Goal: Task Accomplishment & Management: Complete application form

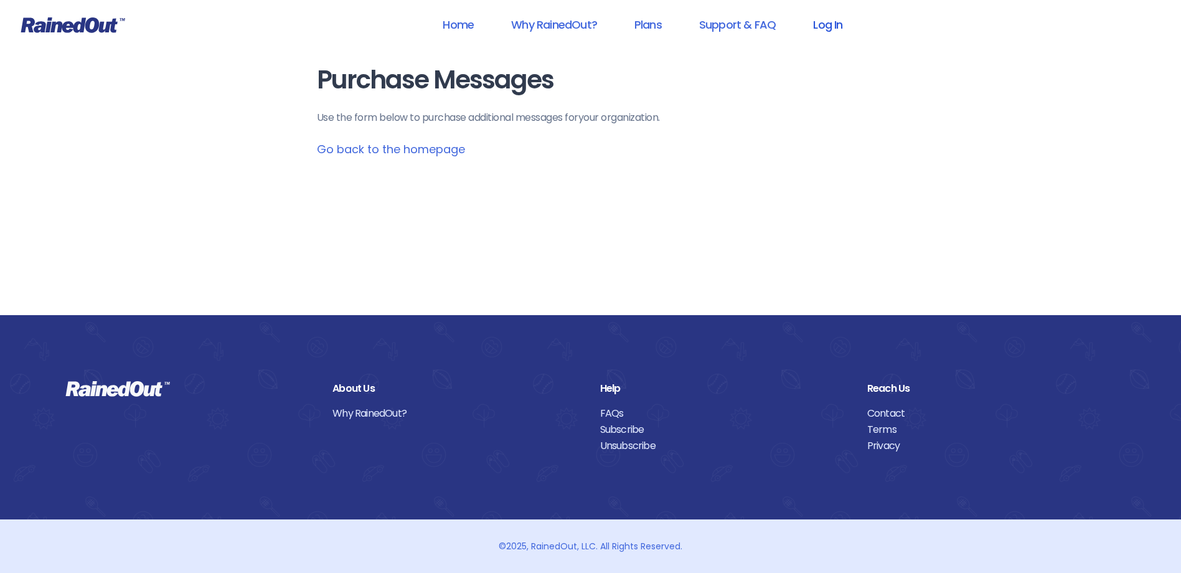
click at [818, 30] on link "Log In" at bounding box center [828, 25] width 62 height 28
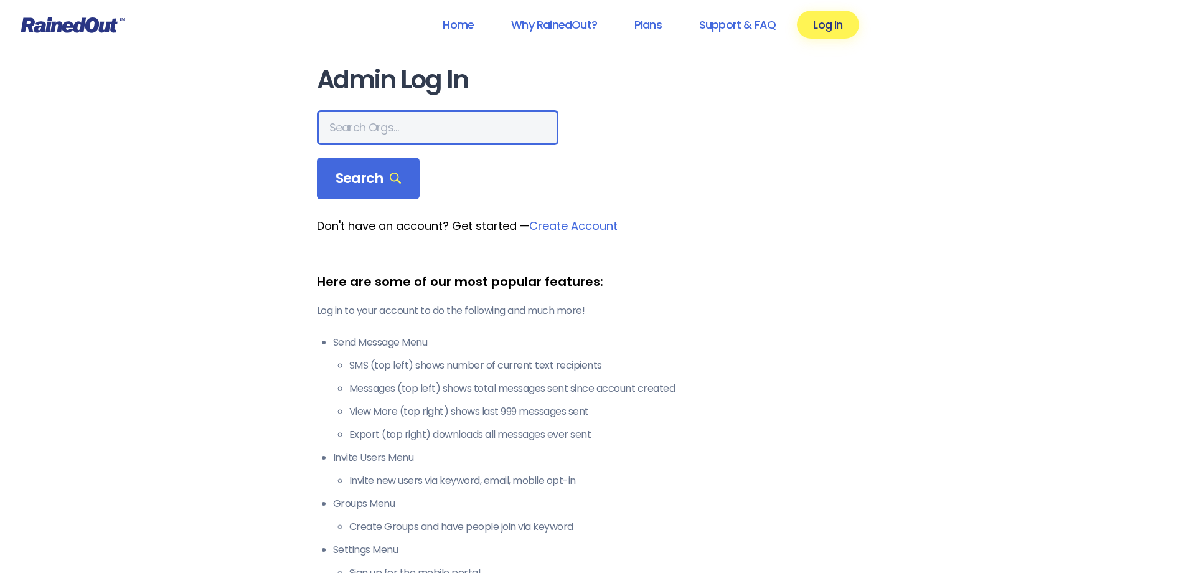
click at [459, 129] on input "text" at bounding box center [437, 127] width 241 height 35
type input "[PERSON_NAME]"
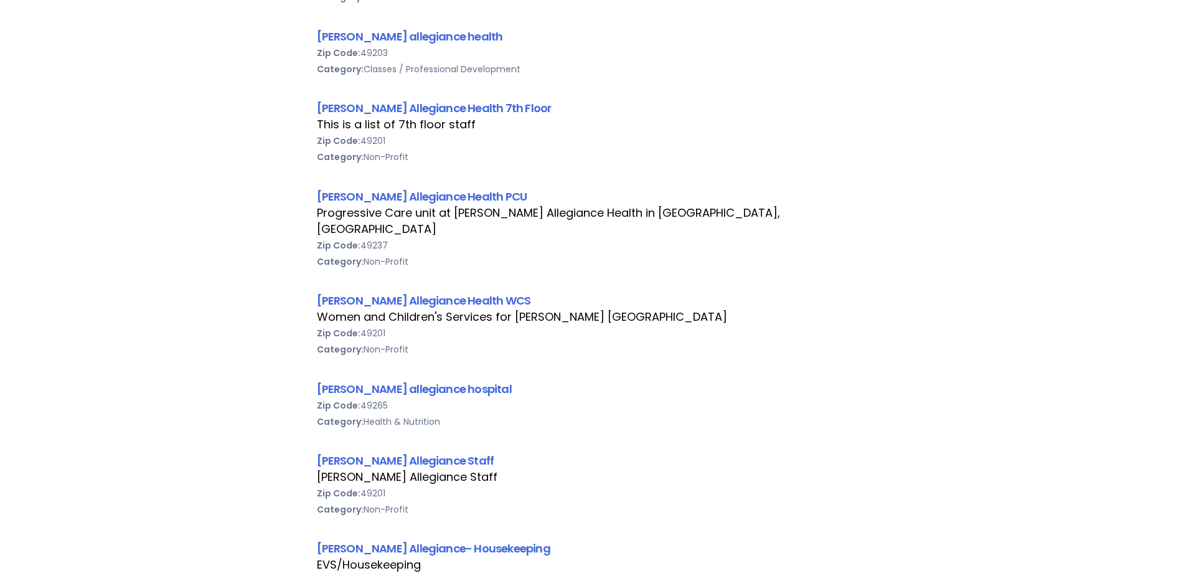
scroll to position [685, 0]
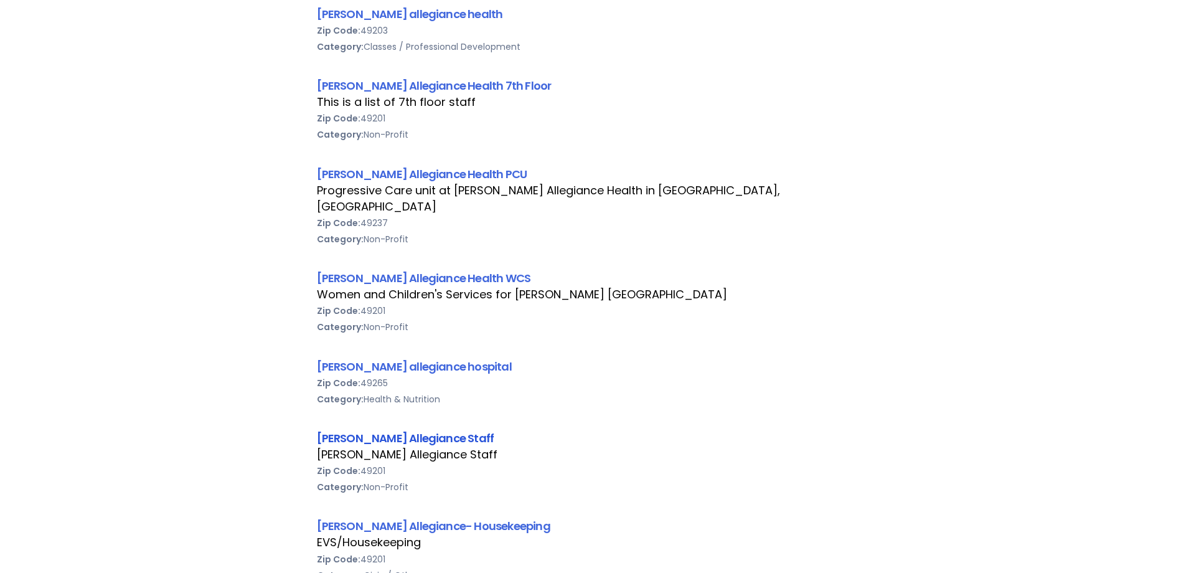
click at [423, 430] on link "[PERSON_NAME] Allegiance Staff" at bounding box center [405, 438] width 177 height 16
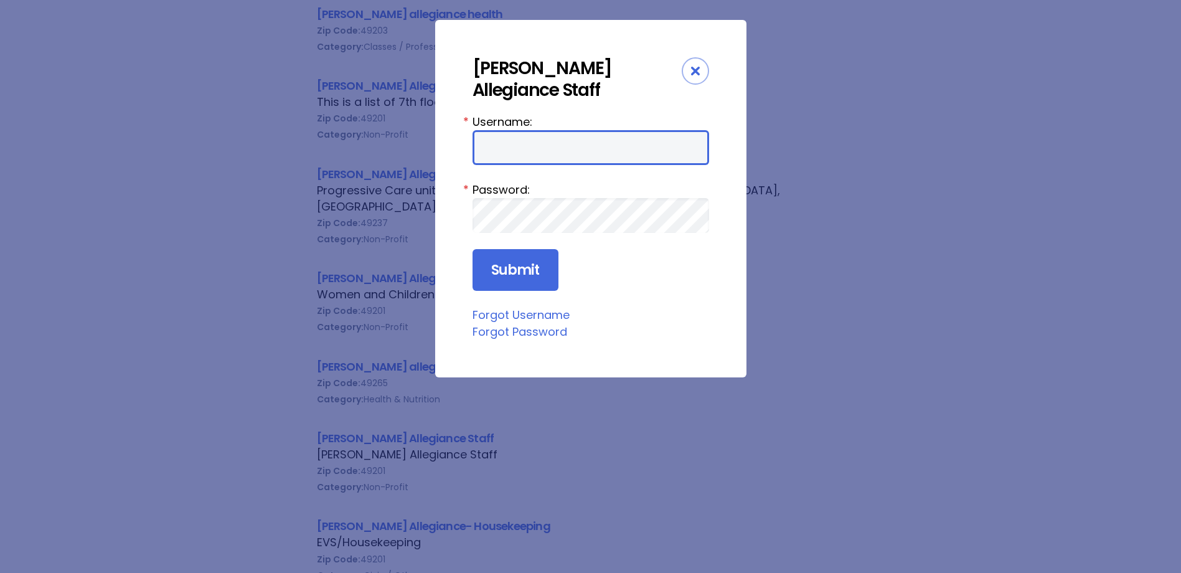
type input "HFAstaff"
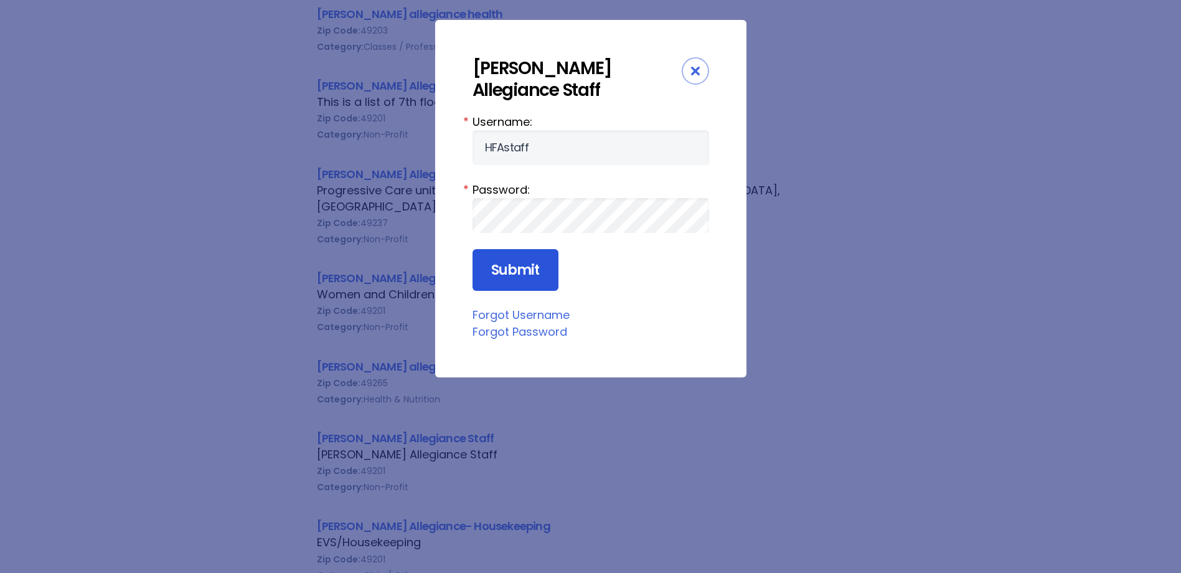
click at [523, 267] on input "Submit" at bounding box center [515, 270] width 86 height 42
click at [501, 272] on input "Submit" at bounding box center [515, 270] width 86 height 42
click at [517, 264] on input "Submit" at bounding box center [515, 270] width 86 height 42
